Goal: Complete application form

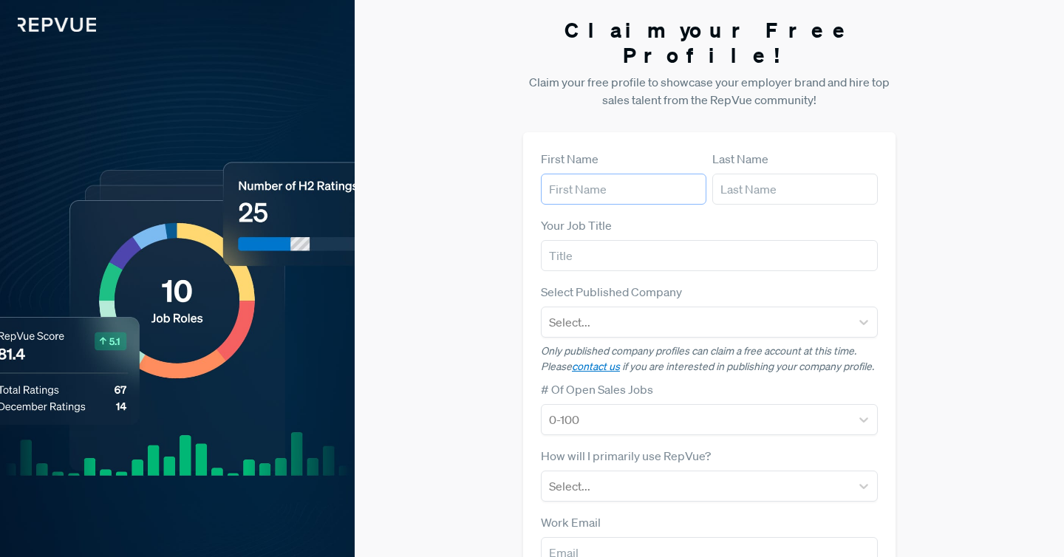
click at [597, 174] on input "text" at bounding box center [624, 189] width 166 height 31
type input "[PERSON_NAME]"
type input "Talent Lead"
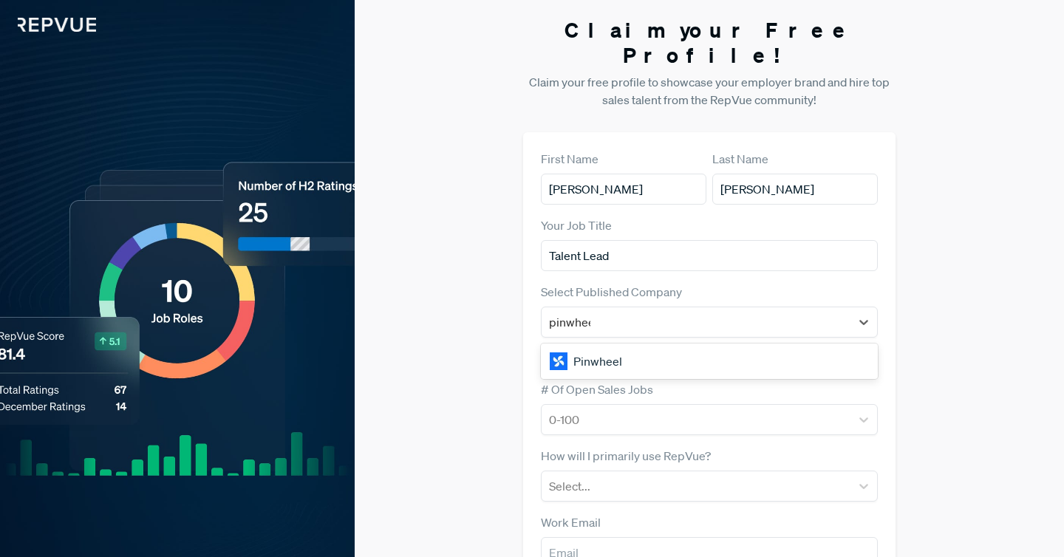
type input "pinwheel"
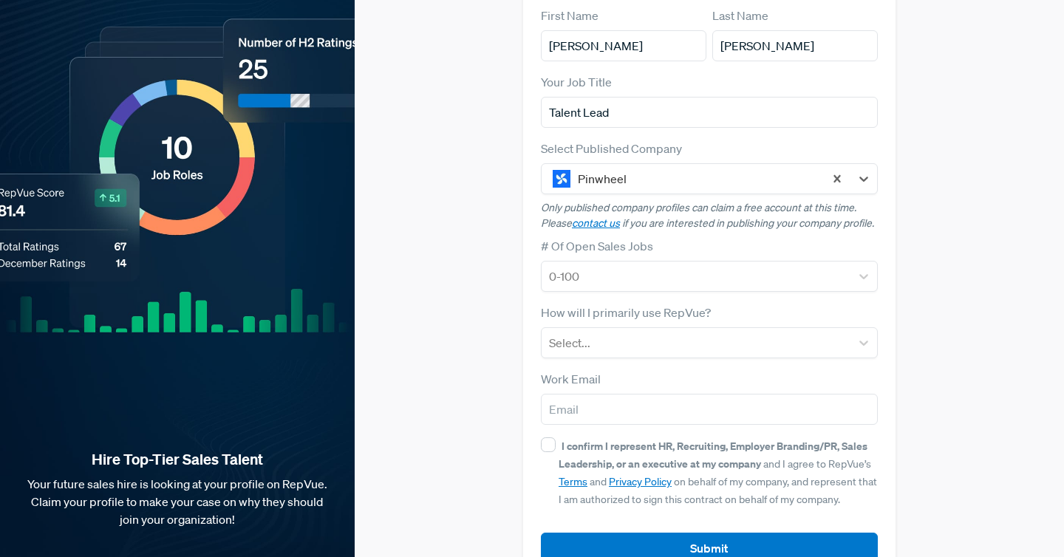
scroll to position [144, 0]
click at [621, 265] on div at bounding box center [696, 275] width 294 height 21
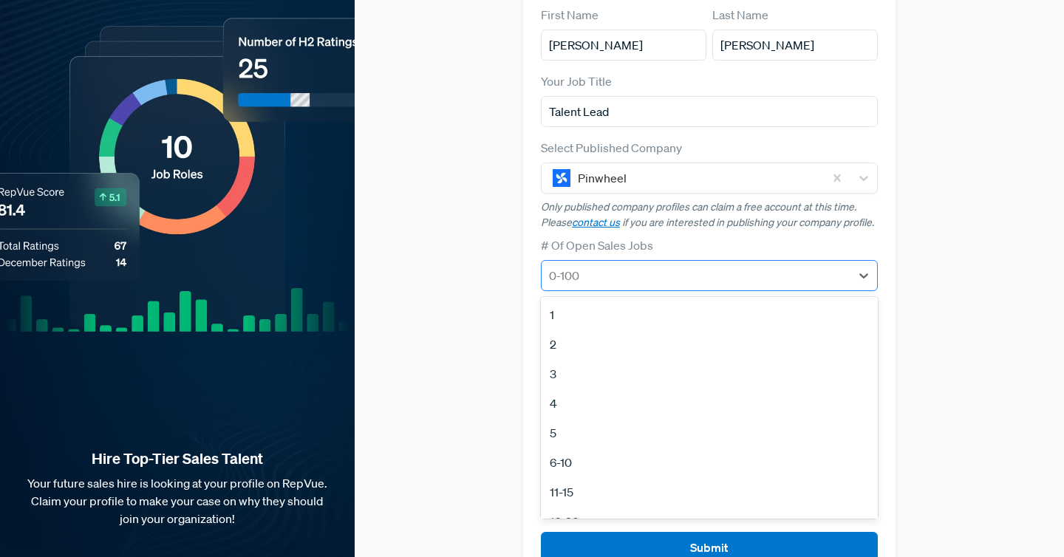
type input "2"
type input "3"
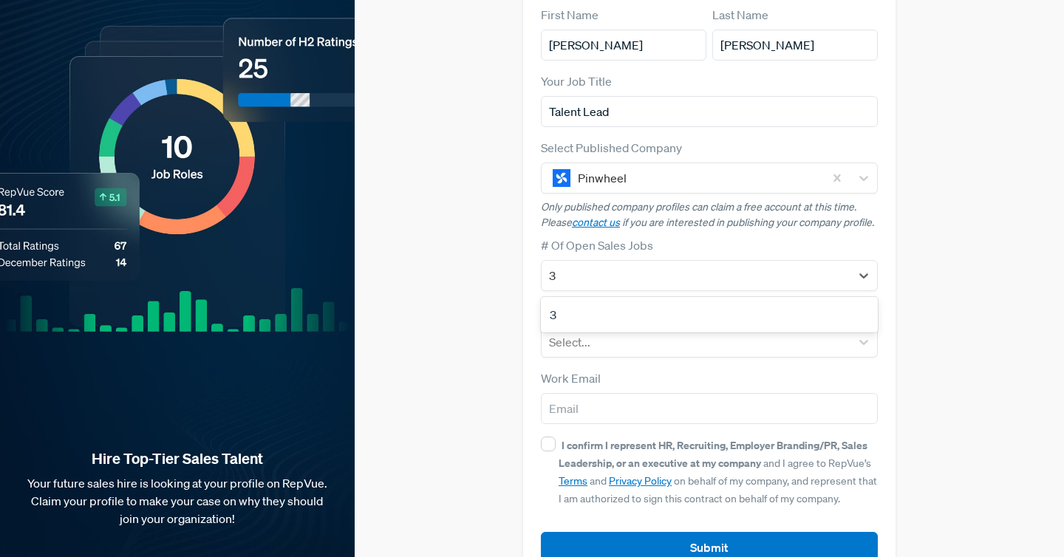
click at [582, 300] on div "3" at bounding box center [709, 315] width 337 height 30
click at [584, 332] on div at bounding box center [696, 342] width 294 height 21
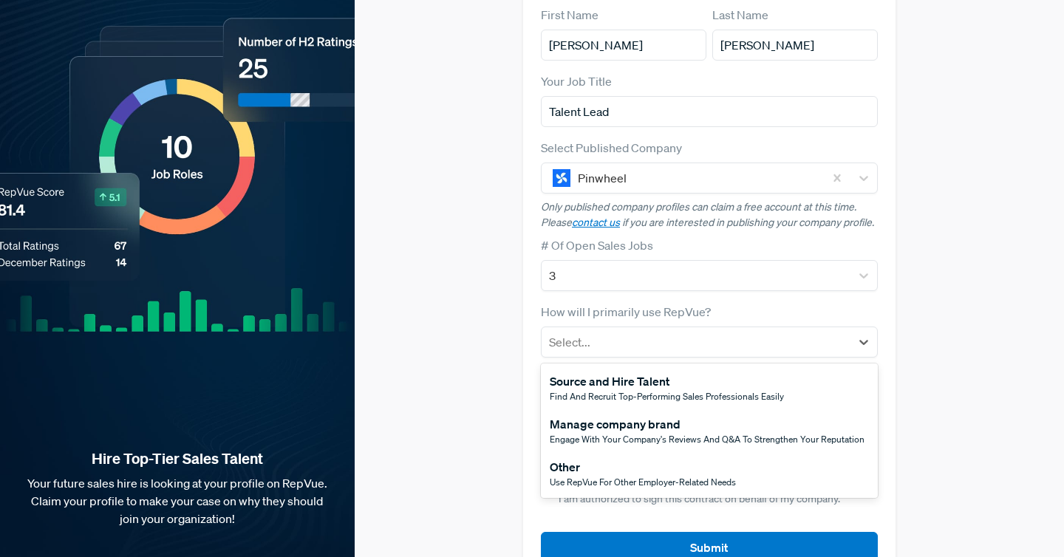
click at [589, 415] on div "Manage company brand" at bounding box center [707, 424] width 315 height 18
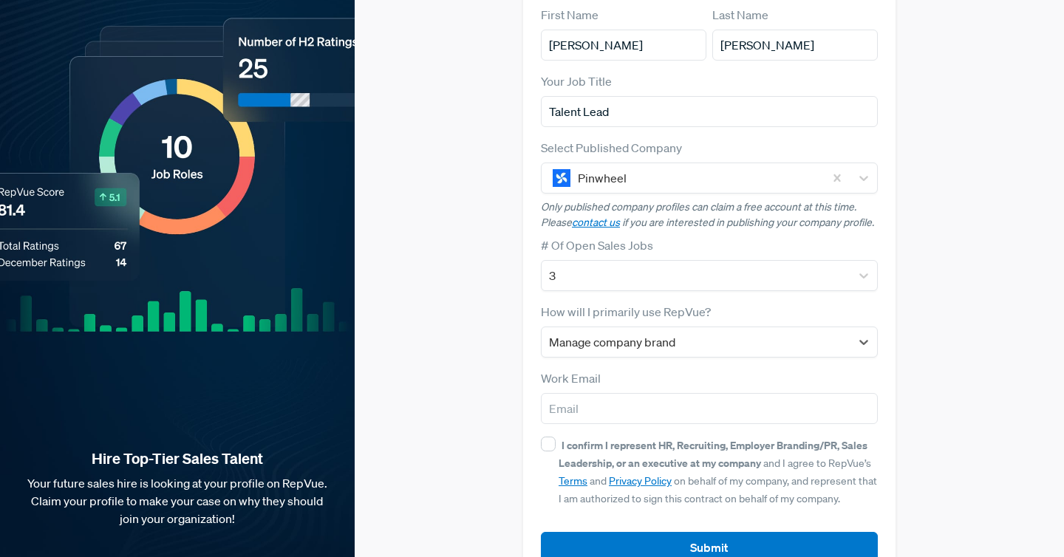
scroll to position [161, 0]
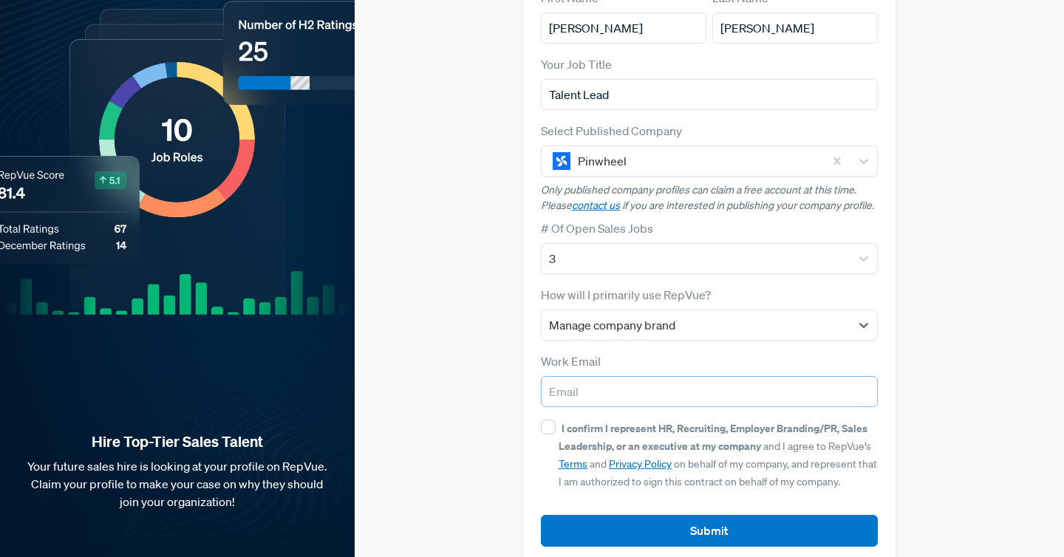
click at [577, 376] on input "email" at bounding box center [709, 391] width 337 height 31
type input "[PERSON_NAME][EMAIL_ADDRESS][PERSON_NAME][DOMAIN_NAME]"
click at [548, 420] on input "I confirm I represent HR, Recruiting, Employer Branding/PR, Sales Leadership, o…" at bounding box center [548, 427] width 15 height 15
checkbox input "true"
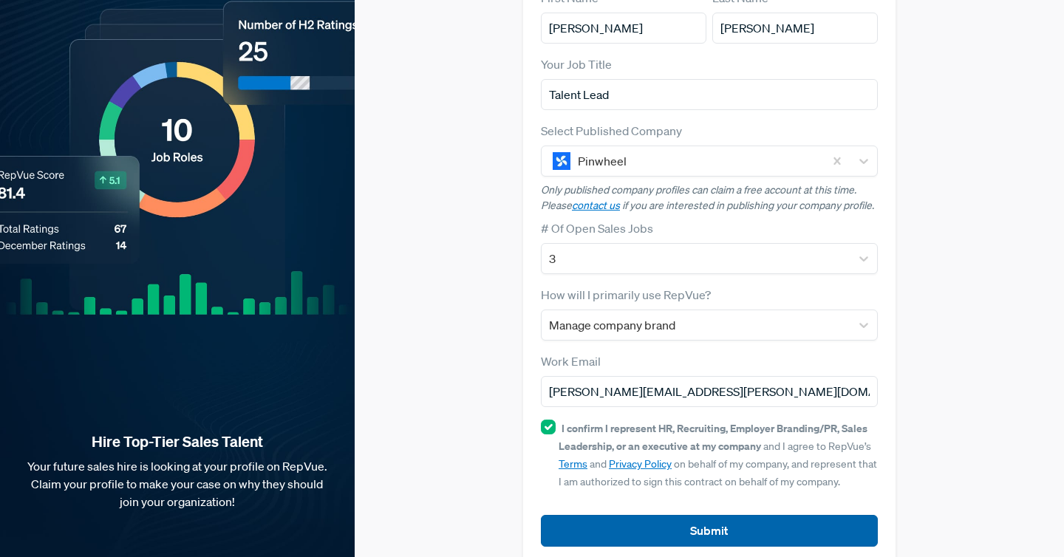
click at [693, 515] on button "Submit" at bounding box center [709, 531] width 337 height 32
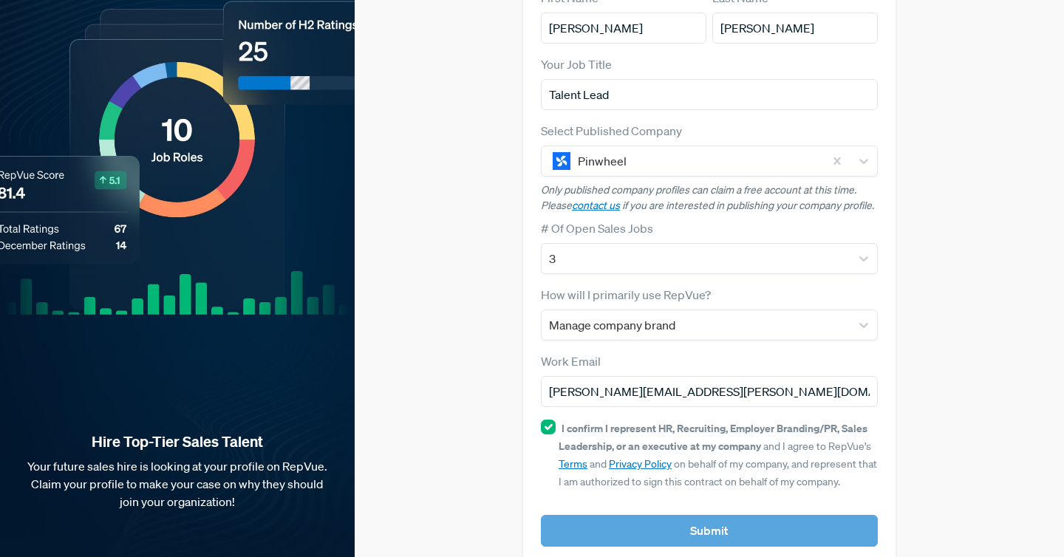
scroll to position [0, 0]
